Goal: Book appointment/travel/reservation

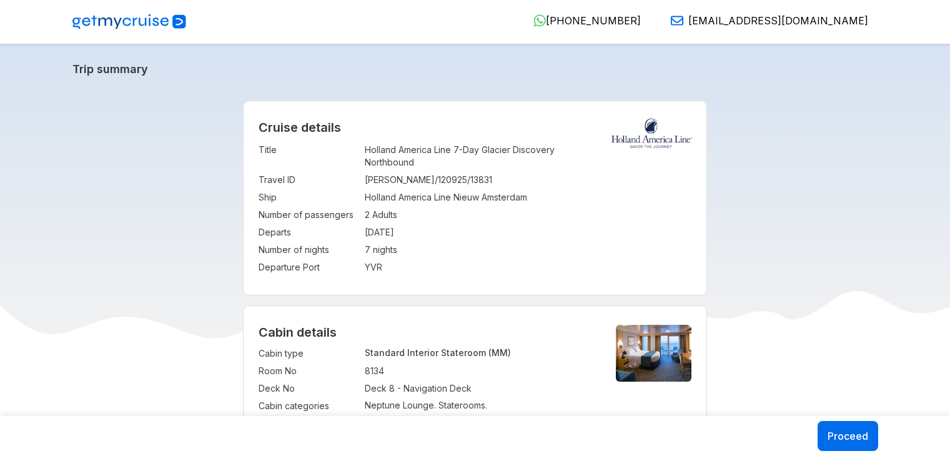
select select "*"
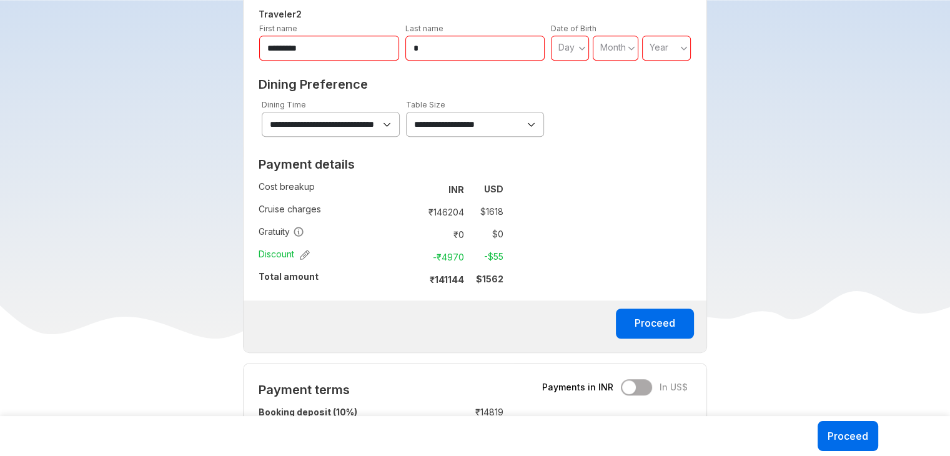
scroll to position [719, 0]
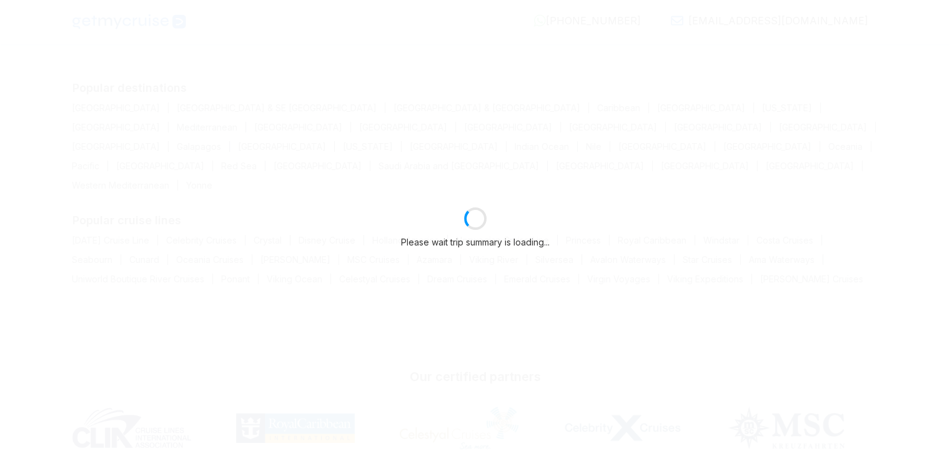
select select "*"
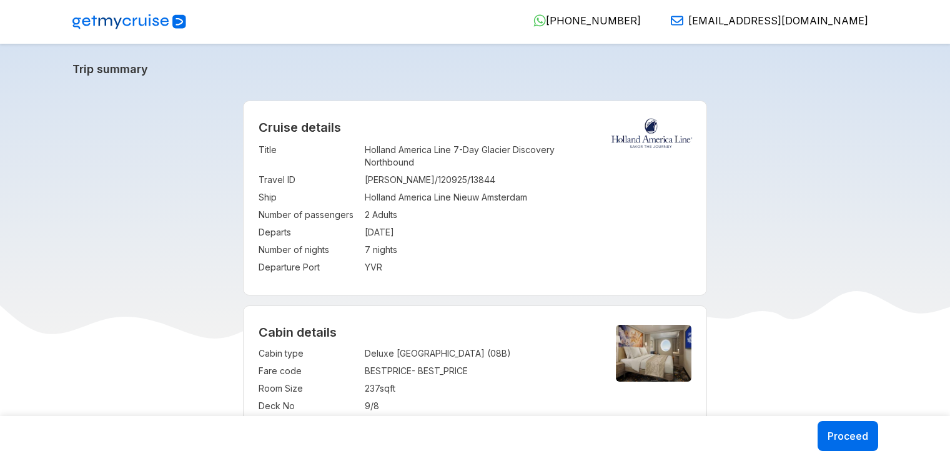
select select "*"
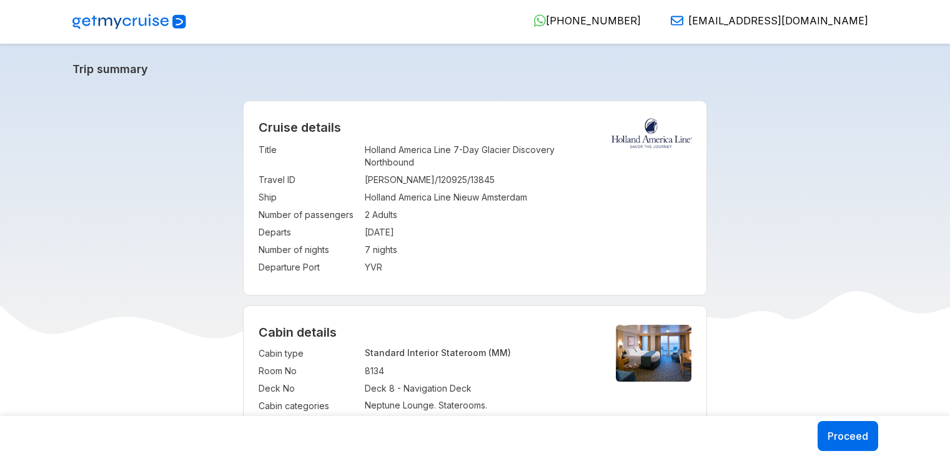
select select "*"
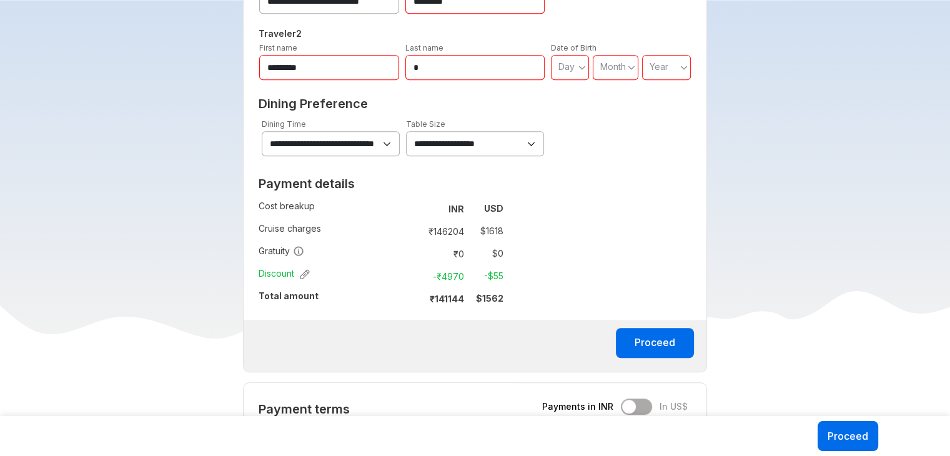
scroll to position [700, 0]
